Goal: Find specific page/section: Find specific page/section

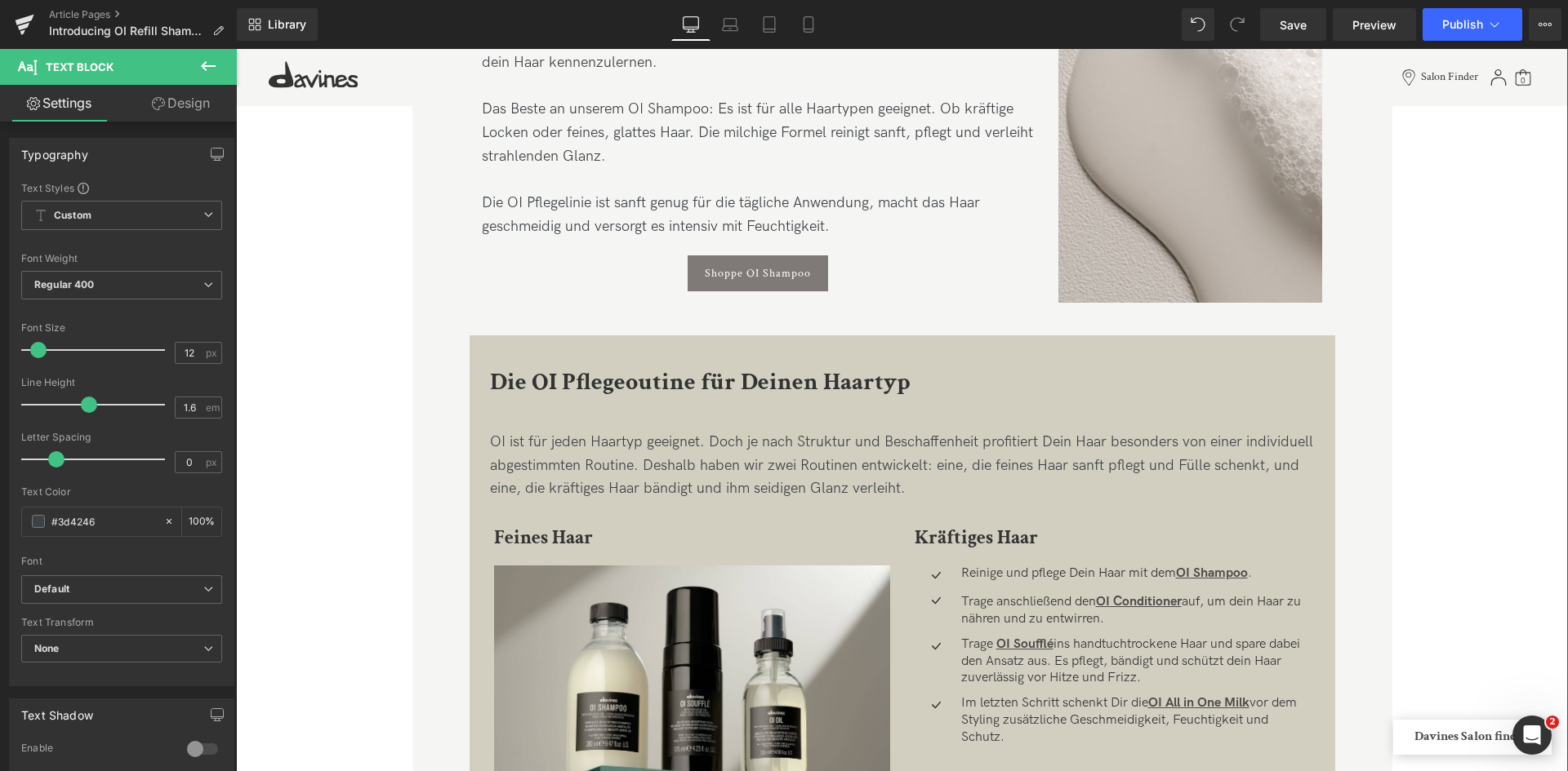
scroll to position [1360, 0]
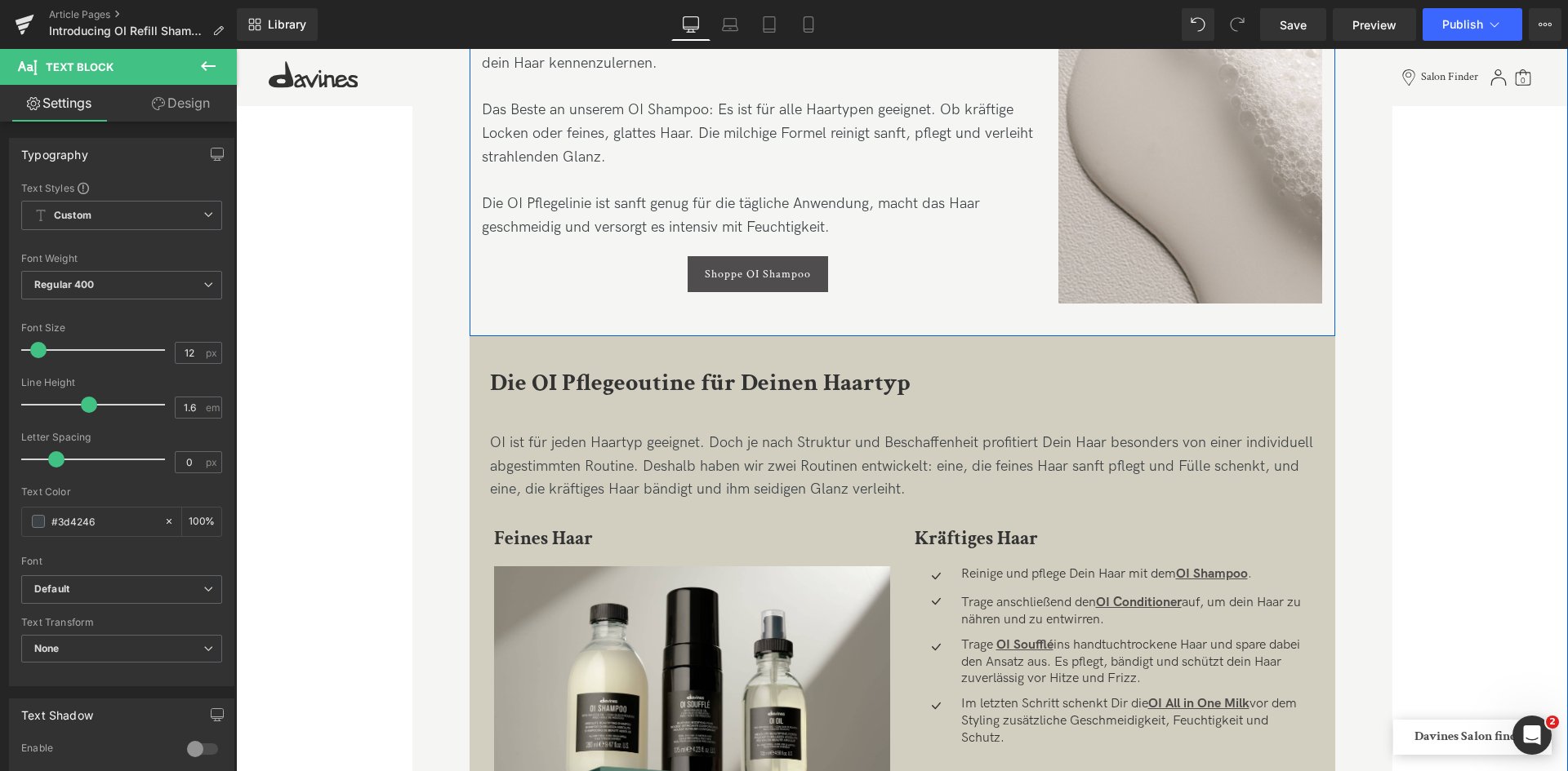
click at [767, 273] on span "Button" at bounding box center [757, 274] width 37 height 20
click at [811, 273] on link "Shoppe OI Shampoo" at bounding box center [757, 274] width 140 height 36
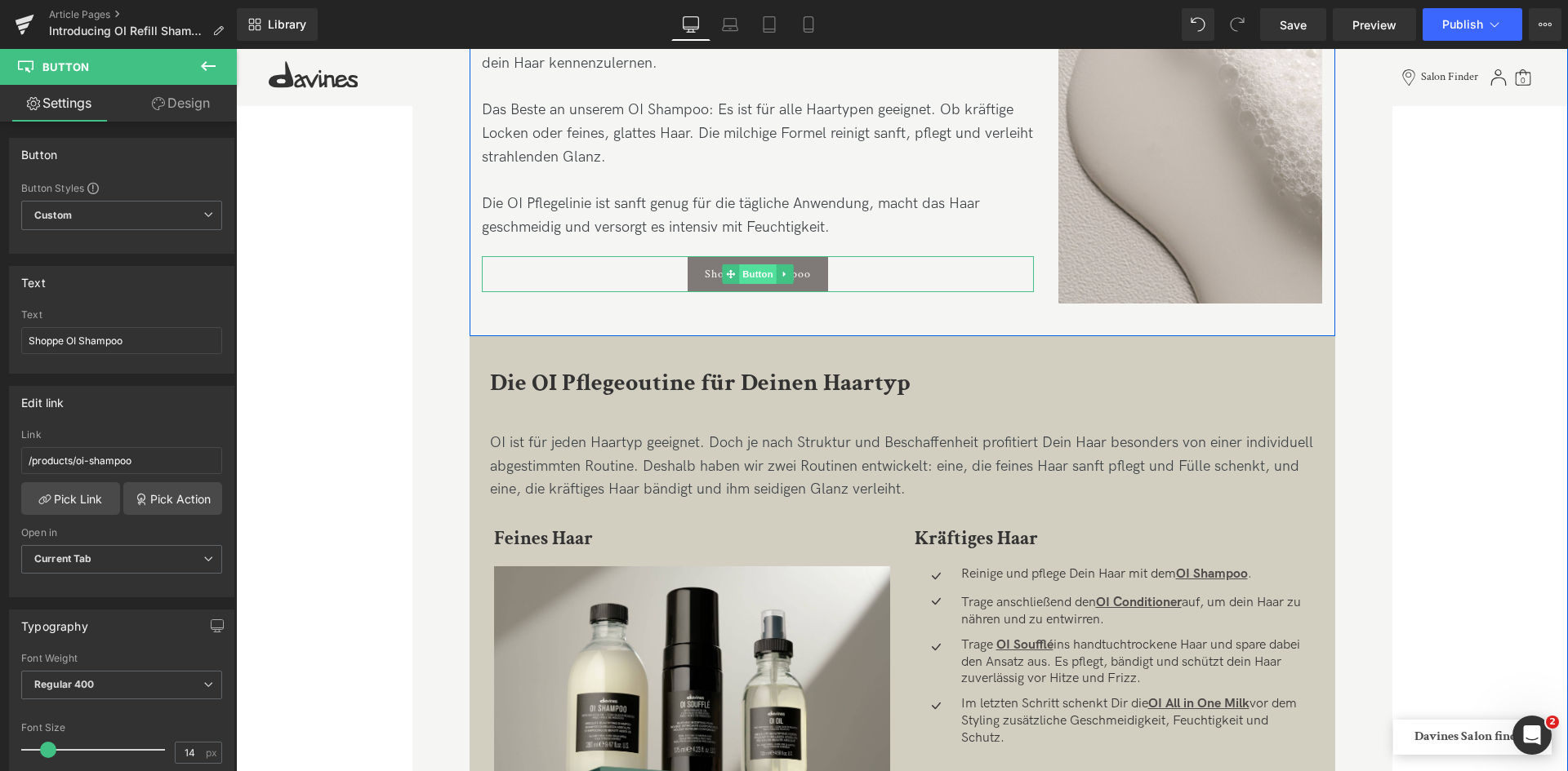
click at [759, 278] on span "Button" at bounding box center [757, 274] width 37 height 20
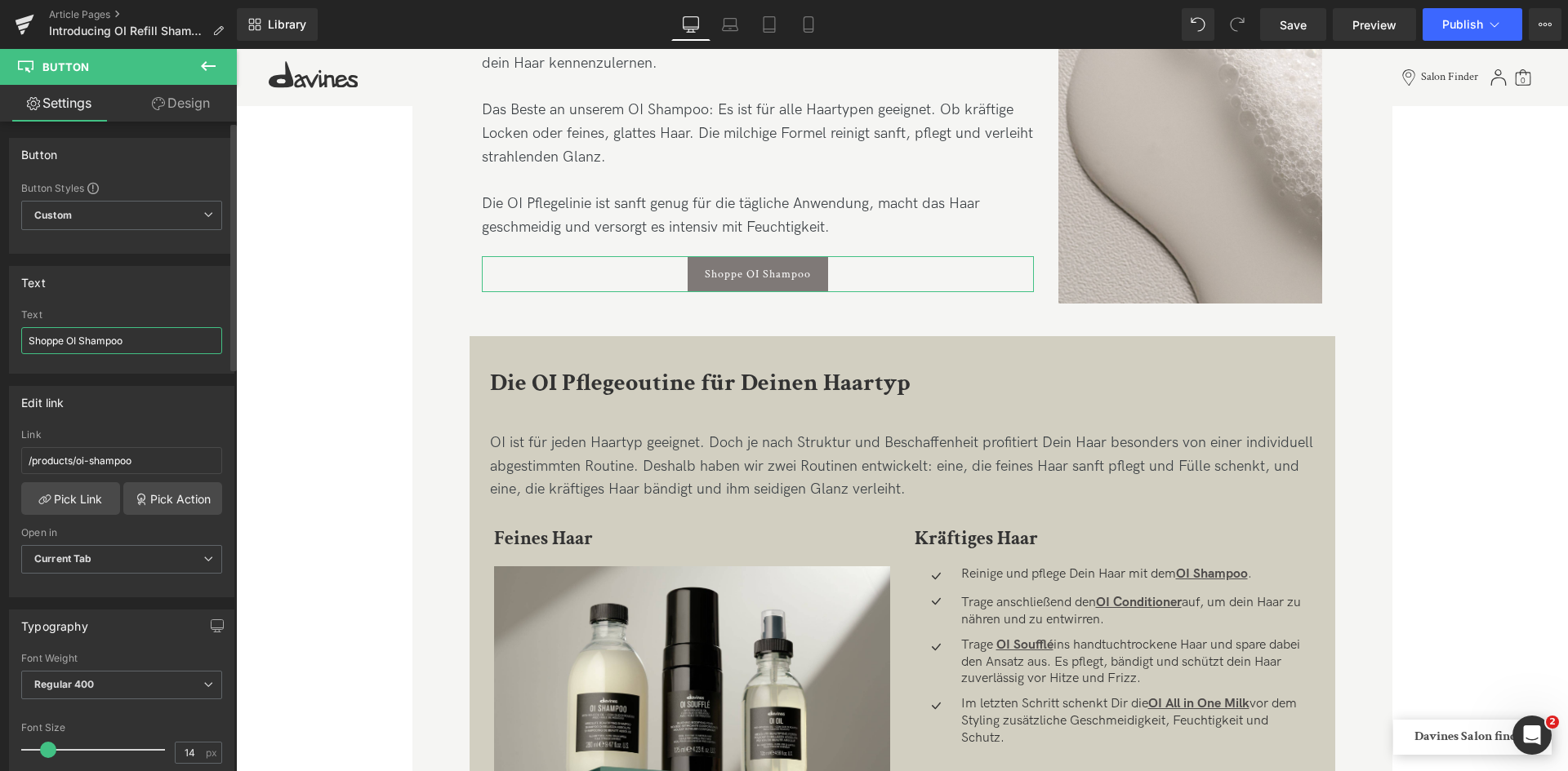
drag, startPoint x: 62, startPoint y: 338, endPoint x: 2, endPoint y: 337, distance: 60.0
click at [2, 337] on div "Text Shoppe OI Shampoo Text Shoppe OI Shampoo" at bounding box center [122, 313] width 244 height 120
click at [103, 338] on input "OI Shampoo" at bounding box center [121, 341] width 201 height 27
type input "OI Shampoo shoppen"
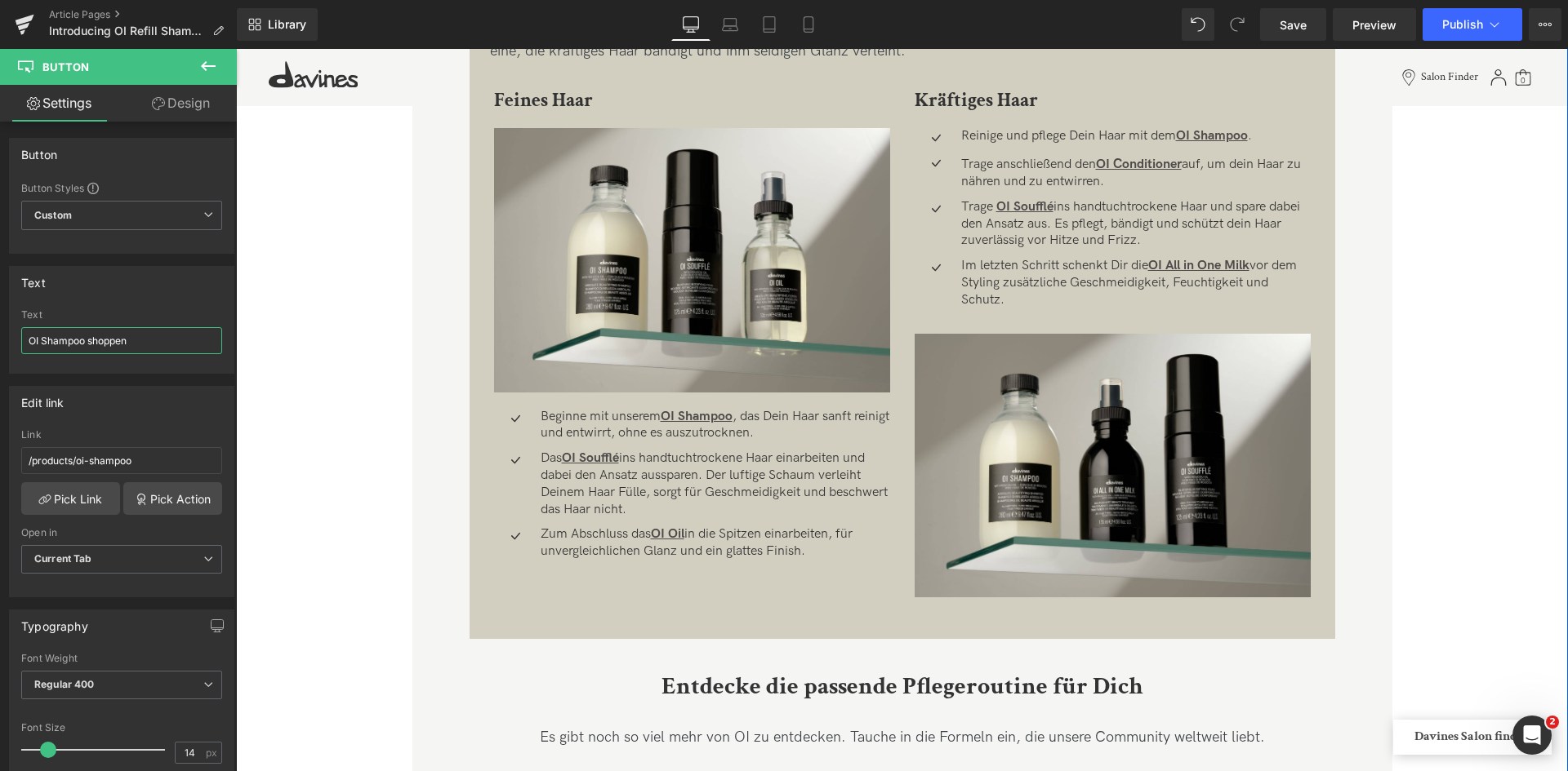
scroll to position [1800, 0]
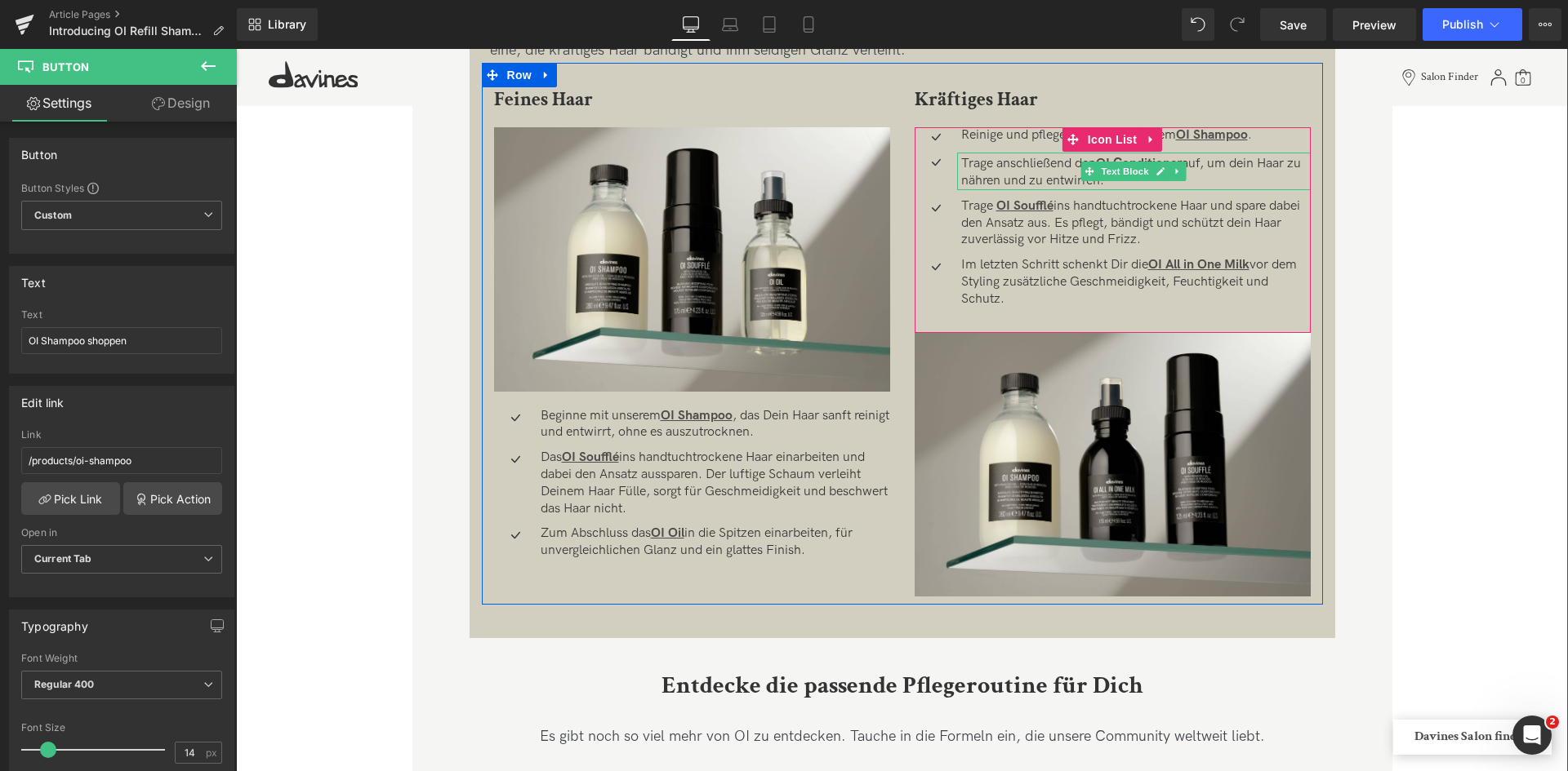
click at [1240, 164] on p "Trage anschließend den OI Conditioner auf, um dein Haar zu nähren und zu entwir…" at bounding box center [1135, 173] width 349 height 34
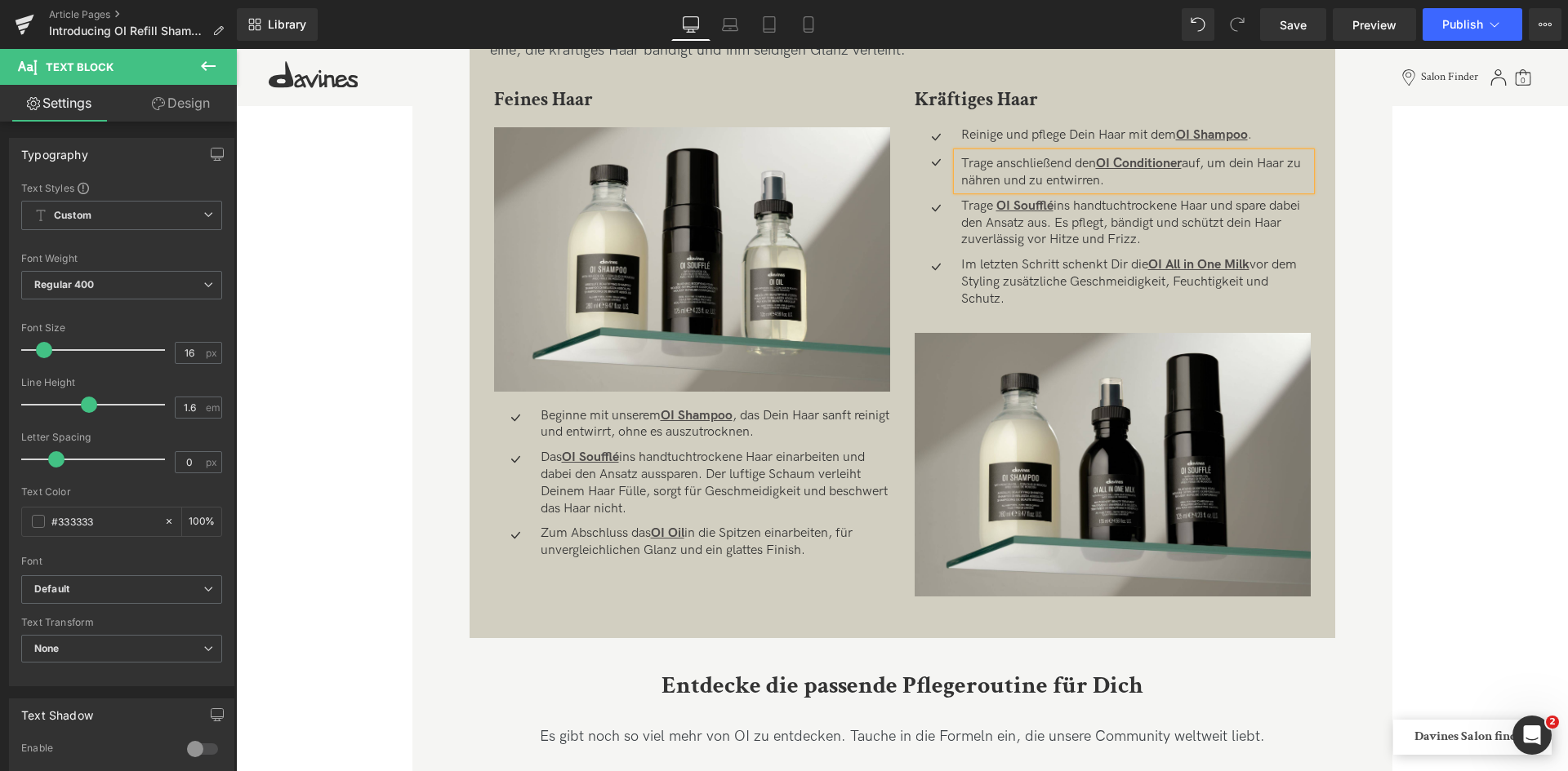
click at [1240, 157] on p "Trage anschließend den OI Conditioner auf, um dein Haar zu nähren und zu entwir…" at bounding box center [1135, 173] width 349 height 34
click at [1392, 226] on div "Image Image Unsere OI Shampoo Refills sind da! Mit weniger Verpackung und mehr …" at bounding box center [902, 405] width 1332 height 4310
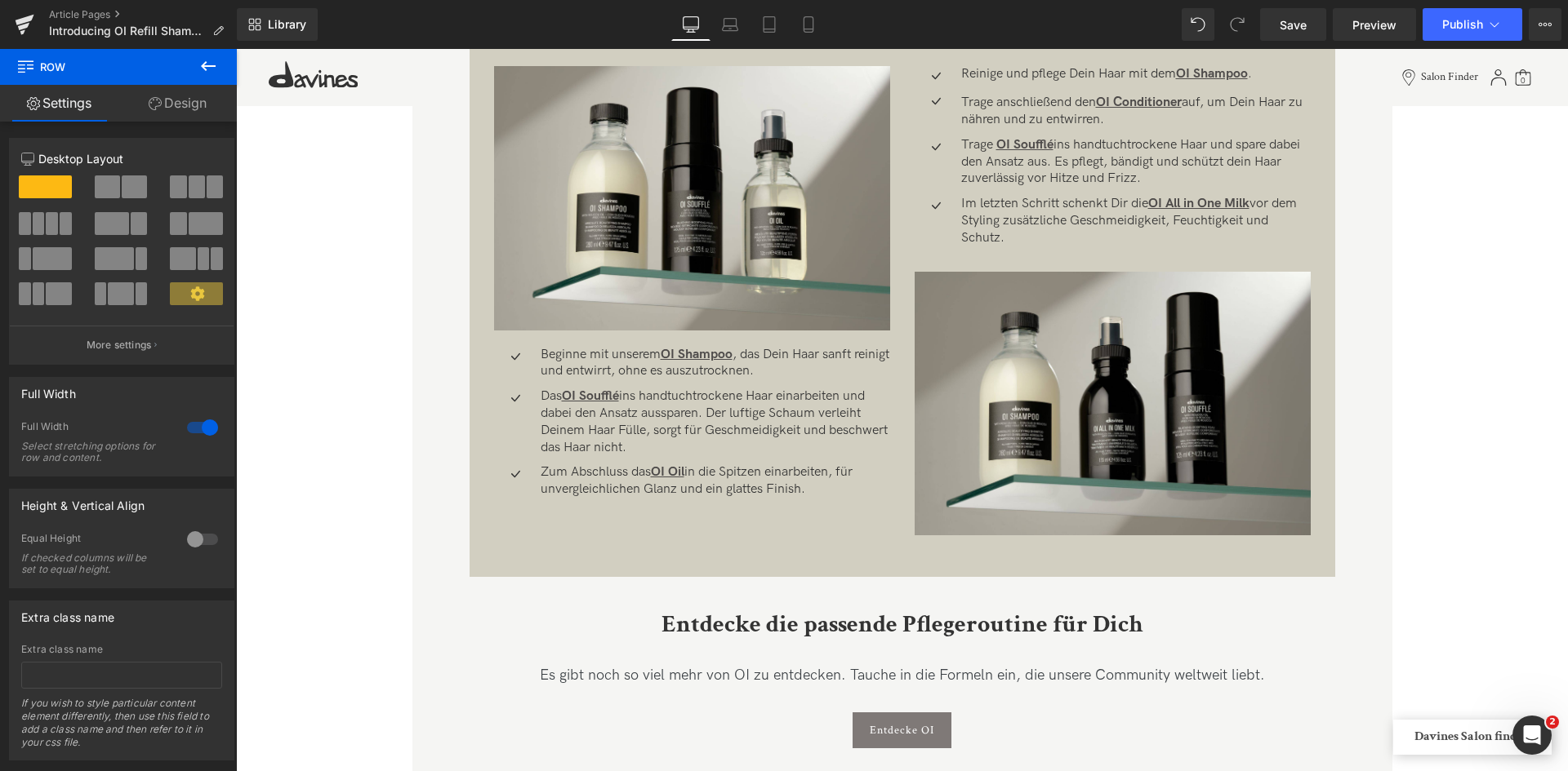
scroll to position [1861, 0]
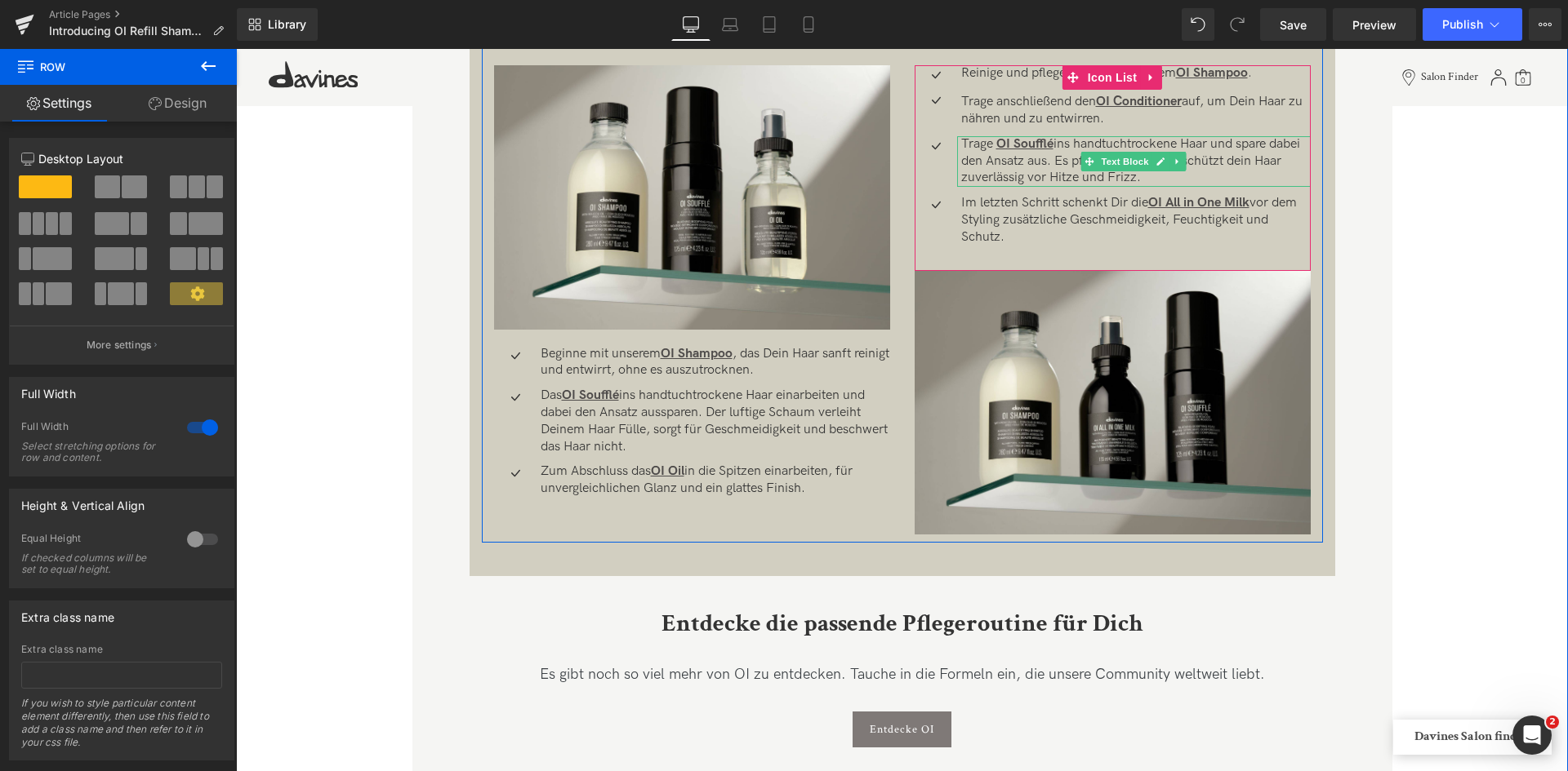
click at [1241, 164] on p "Trage OI Soufflé ins handtuchtrockene Haar und spare dabei den Ansatz aus. Es p…" at bounding box center [1135, 162] width 349 height 51
click at [1238, 157] on p "Trage OI Soufflé ins handtuchtrockene Haar und spare dabei den Ansatz aus. Es p…" at bounding box center [1135, 162] width 349 height 51
click at [1234, 162] on p "Trage OI Soufflé ins handtuchtrockene Haar und spare dabei den Ansatz aus. Es p…" at bounding box center [1135, 162] width 349 height 51
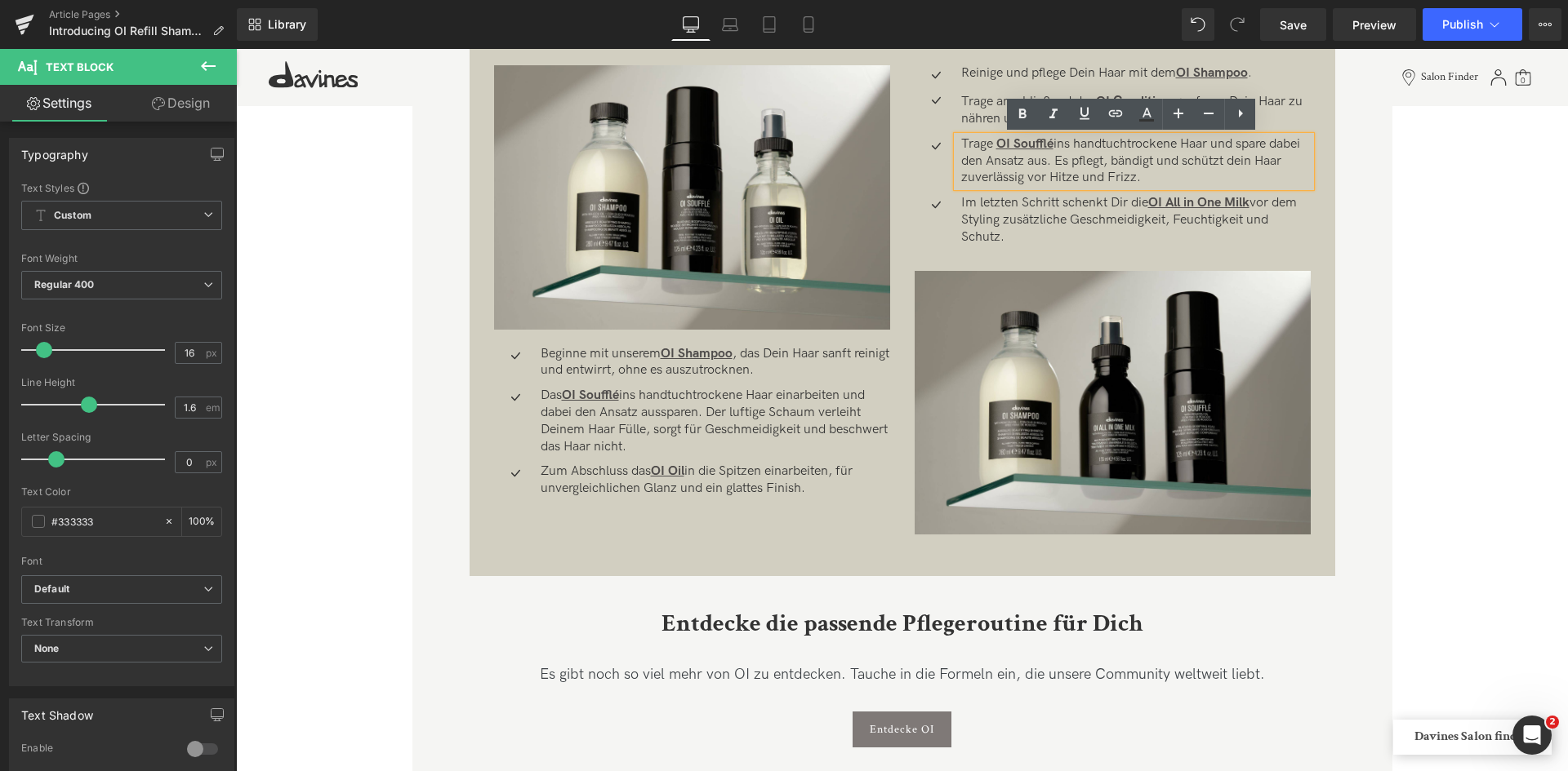
click at [1234, 162] on p "Trage OI Soufflé ins handtuchtrockene Haar und spare dabei den Ansatz aus. Es p…" at bounding box center [1135, 162] width 349 height 51
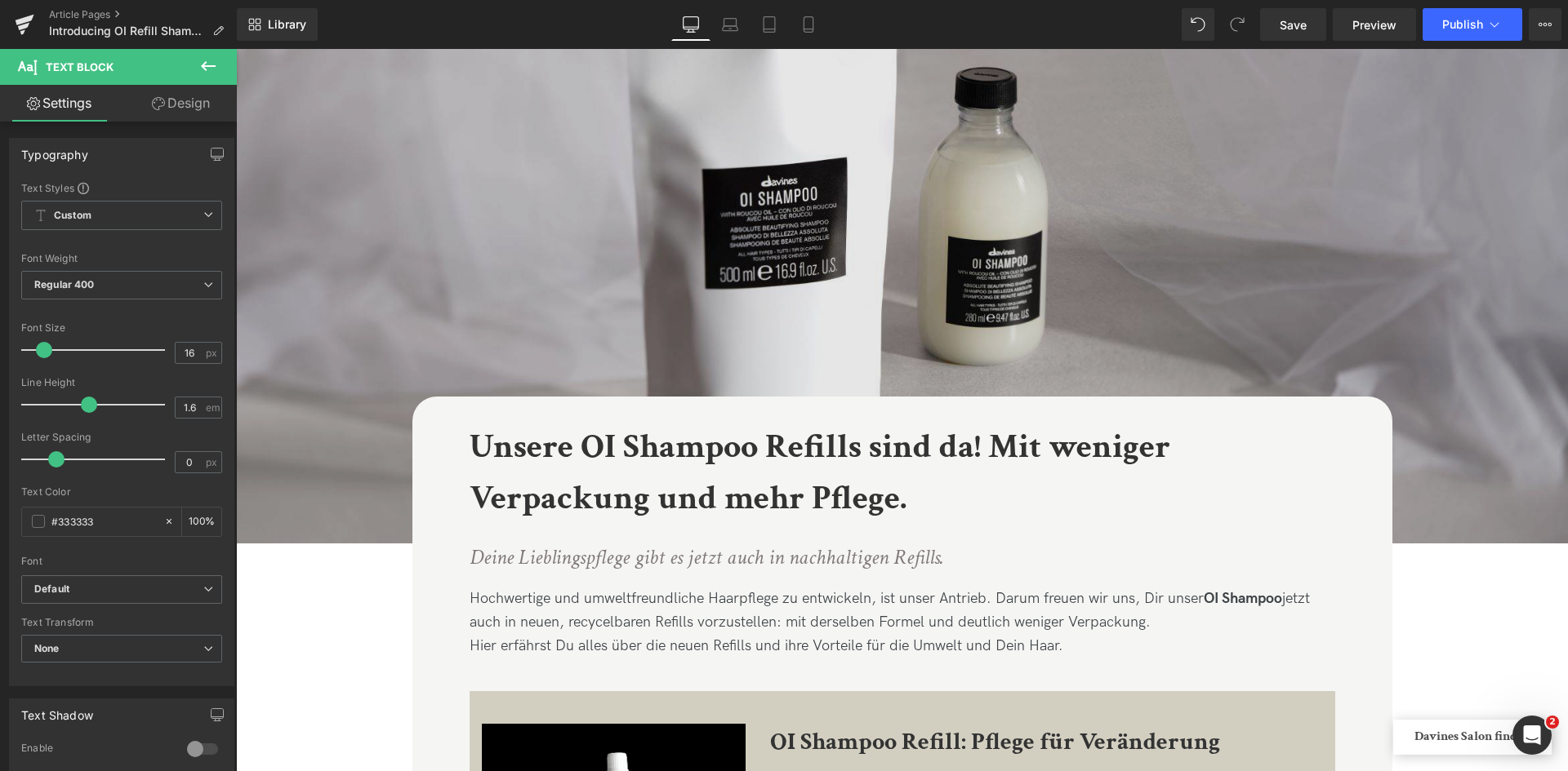
scroll to position [165, 0]
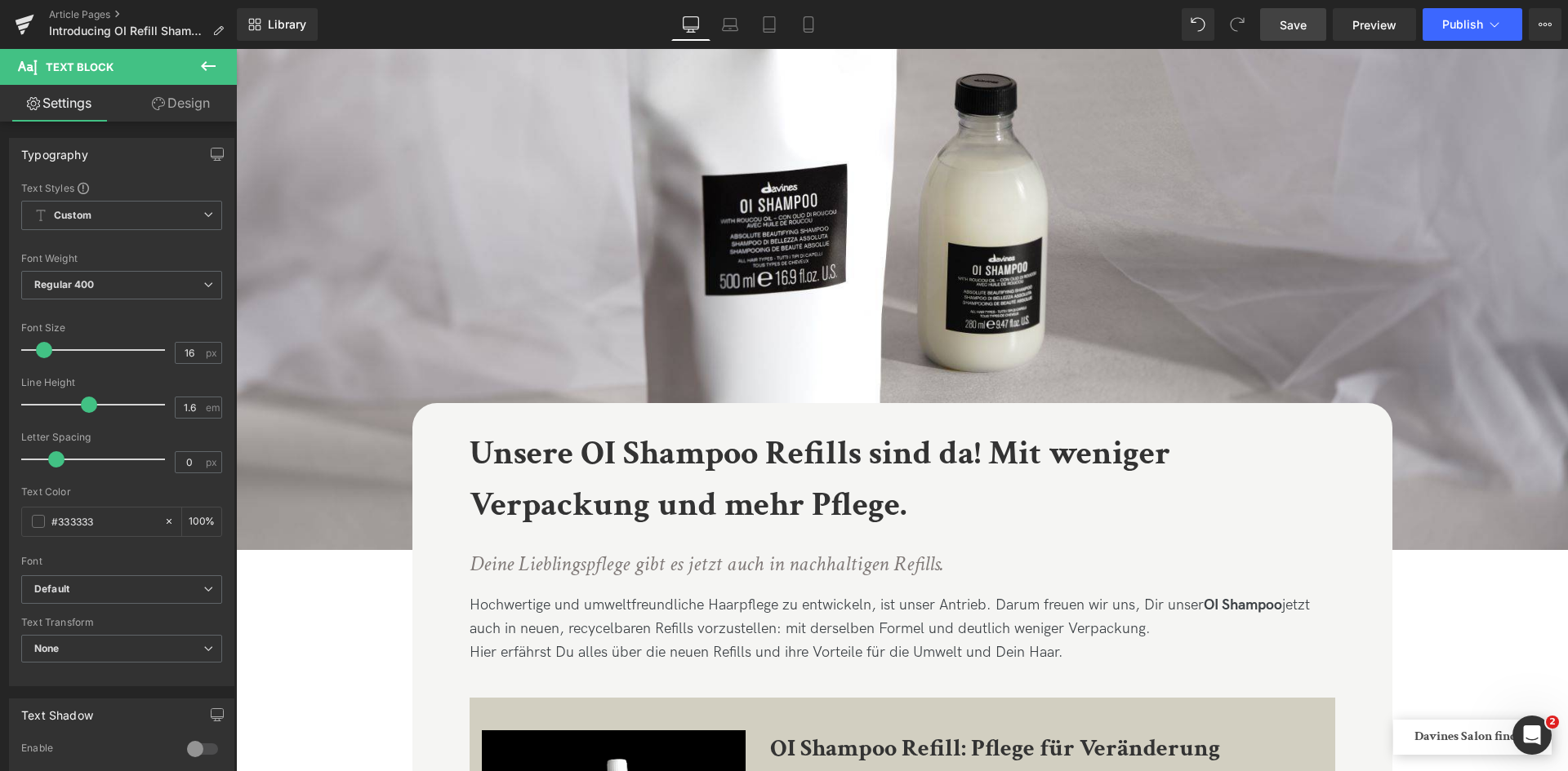
click at [1294, 24] on span "Save" at bounding box center [1293, 24] width 27 height 17
